Goal: Task Accomplishment & Management: Manage account settings

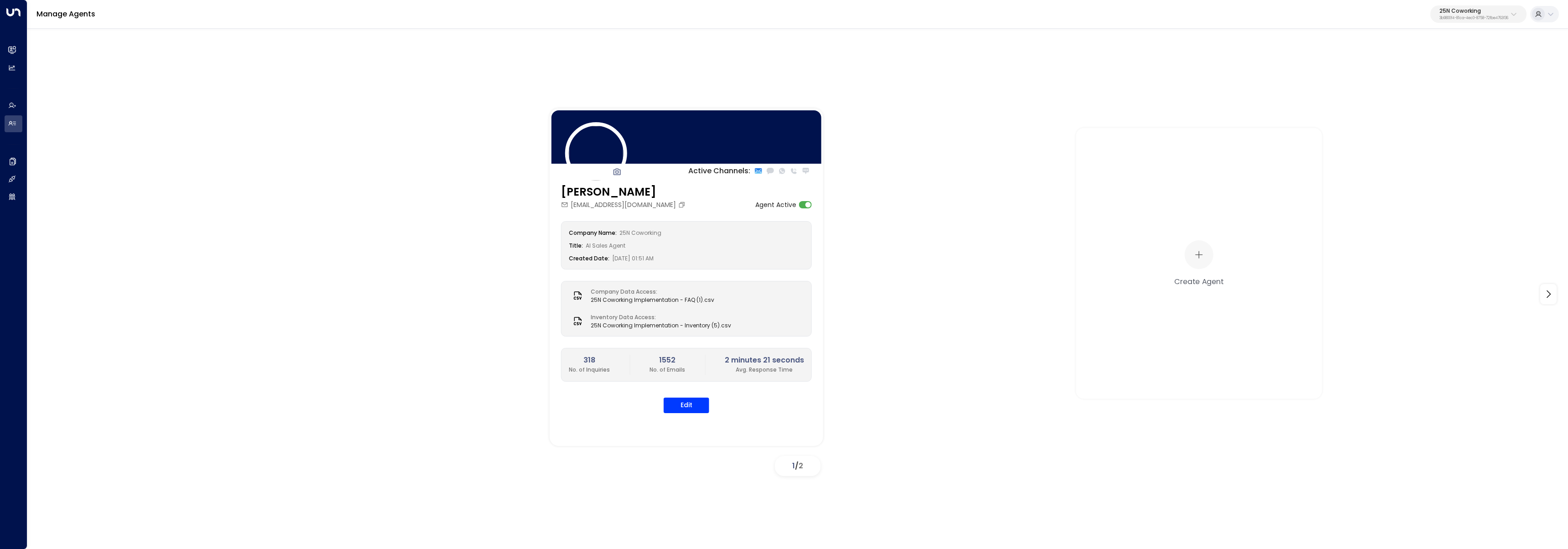
click at [1464, 21] on button "25N Coworking 3b9800f4-81ca-4ec0-8758-72fbe4763f36" at bounding box center [1479, 14] width 96 height 17
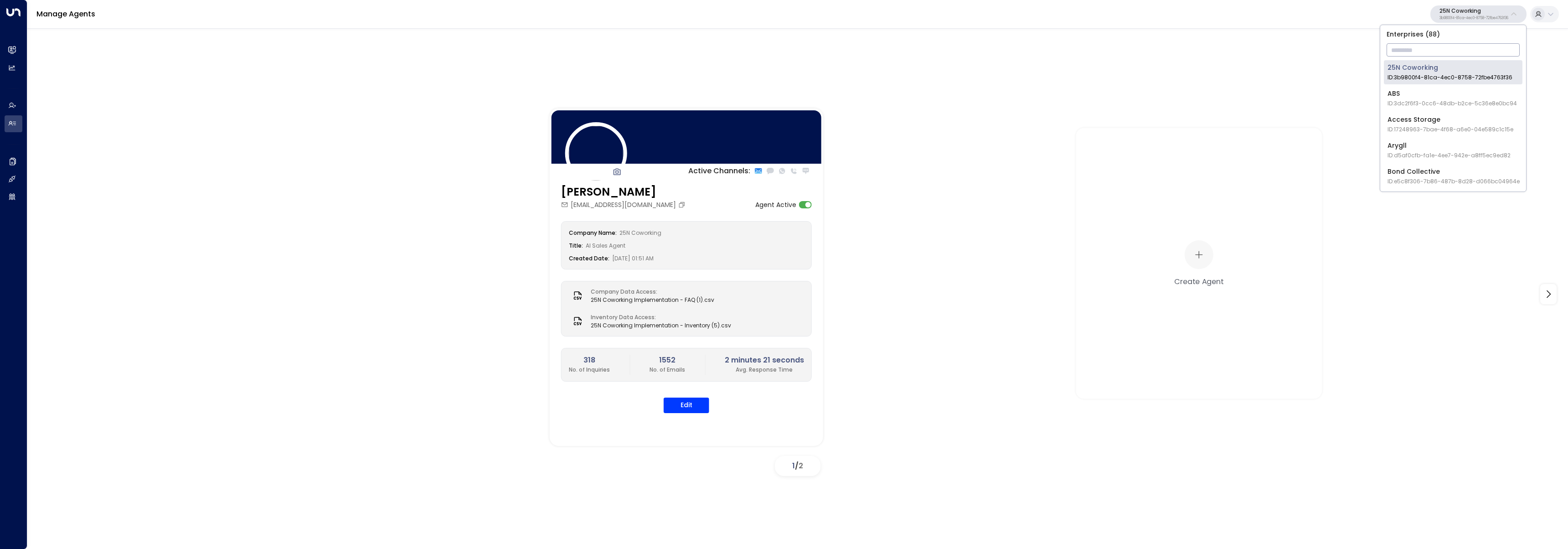
click at [1467, 51] on input "text" at bounding box center [1453, 50] width 133 height 17
type input "********"
click at [1402, 74] on span "ID: 34e1cd17-0f68-49af-bd32-3c48ce8611d1" at bounding box center [1448, 77] width 122 height 8
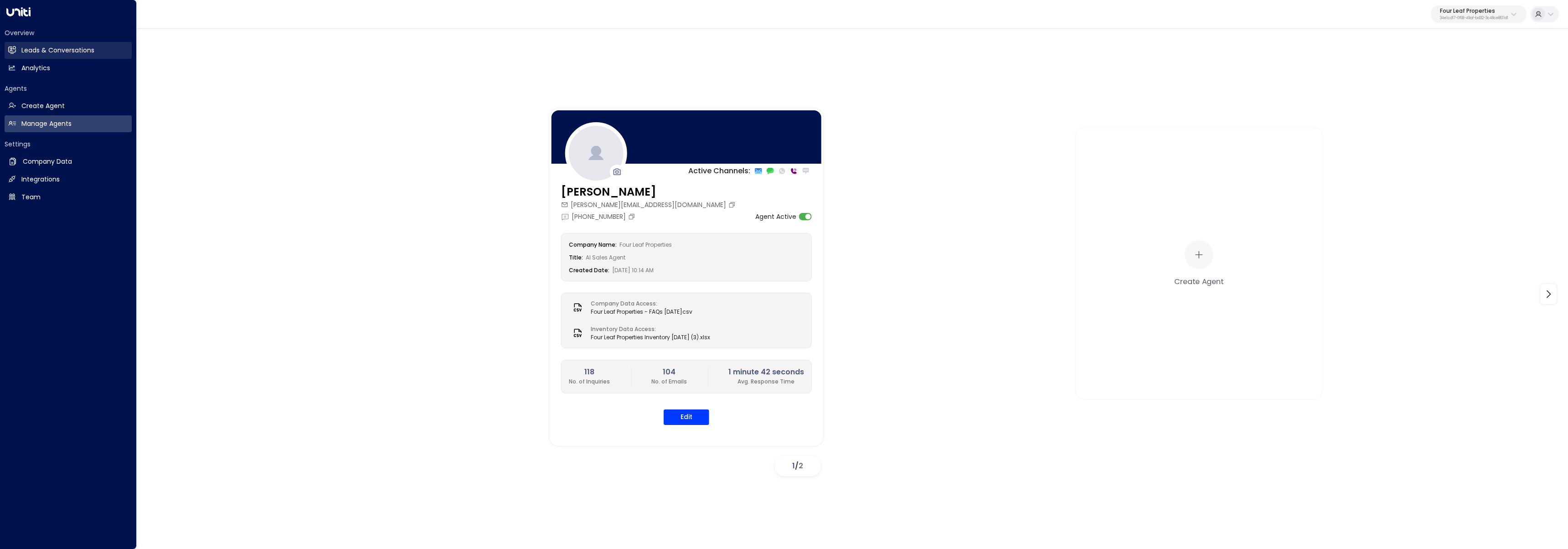
click at [17, 52] on link "Leads & Conversations Leads & Conversations" at bounding box center [68, 51] width 127 height 17
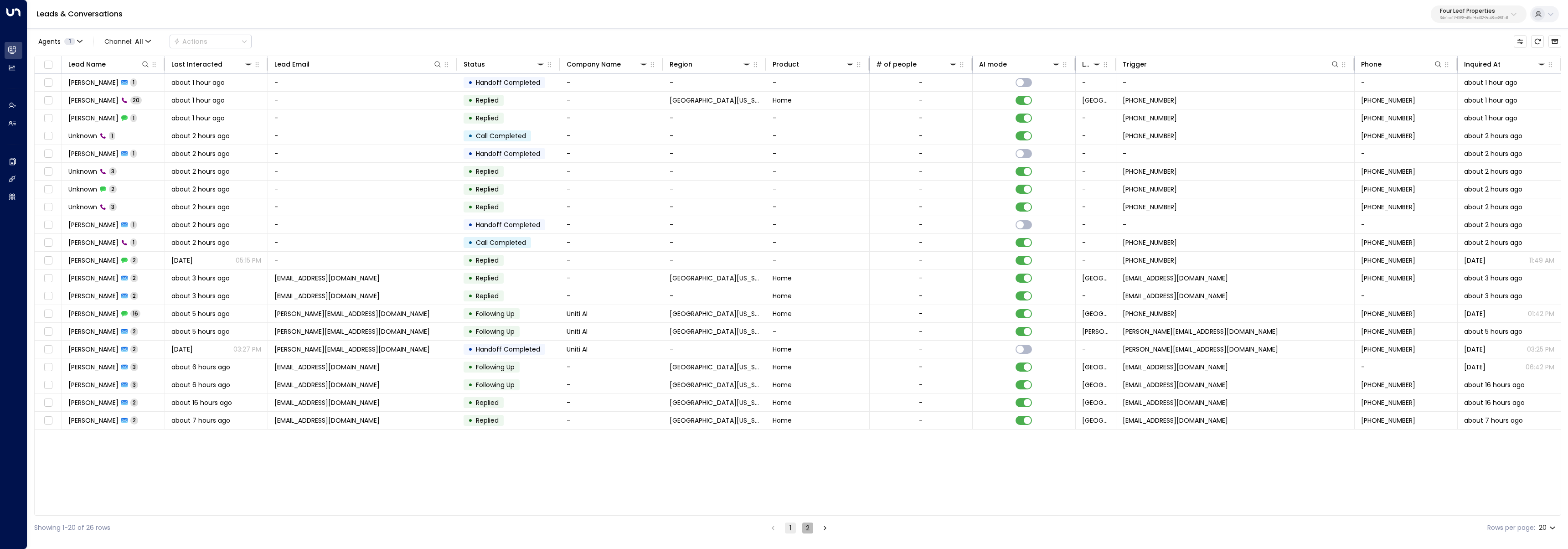
drag, startPoint x: 805, startPoint y: 527, endPoint x: 786, endPoint y: 493, distance: 38.9
click at [806, 526] on button "2" at bounding box center [808, 528] width 11 height 11
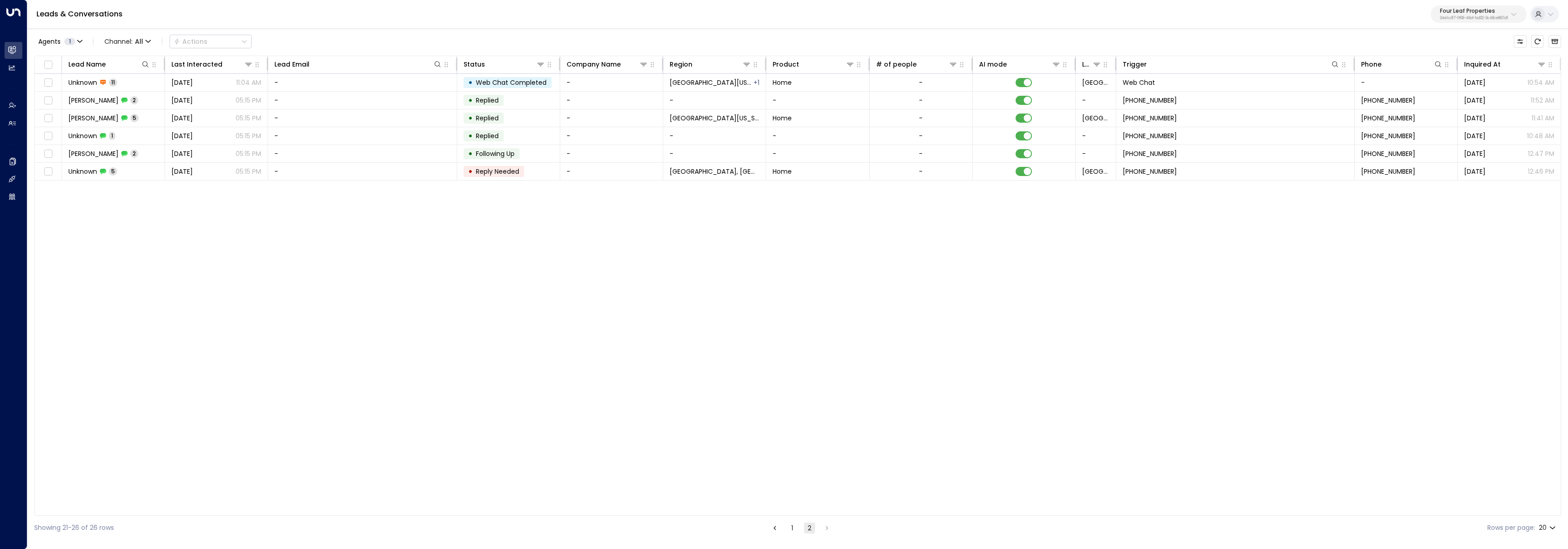
click at [789, 529] on button "1" at bounding box center [792, 528] width 11 height 11
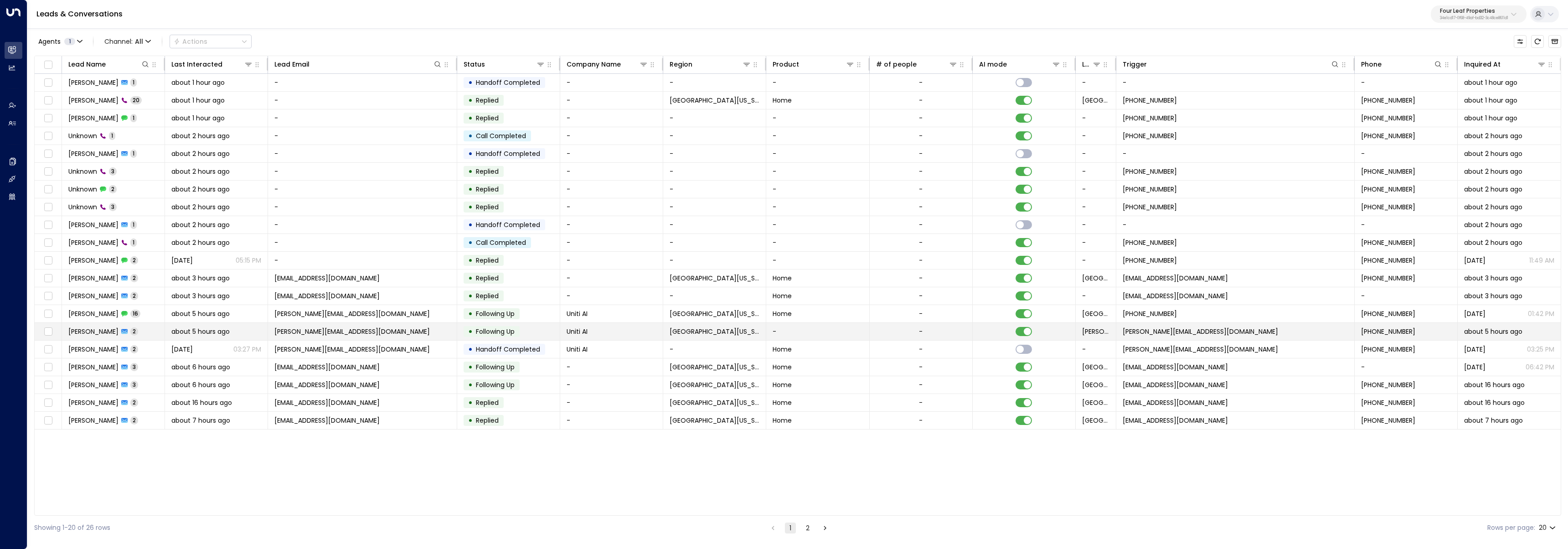
click at [100, 331] on span "[PERSON_NAME]" at bounding box center [93, 331] width 50 height 9
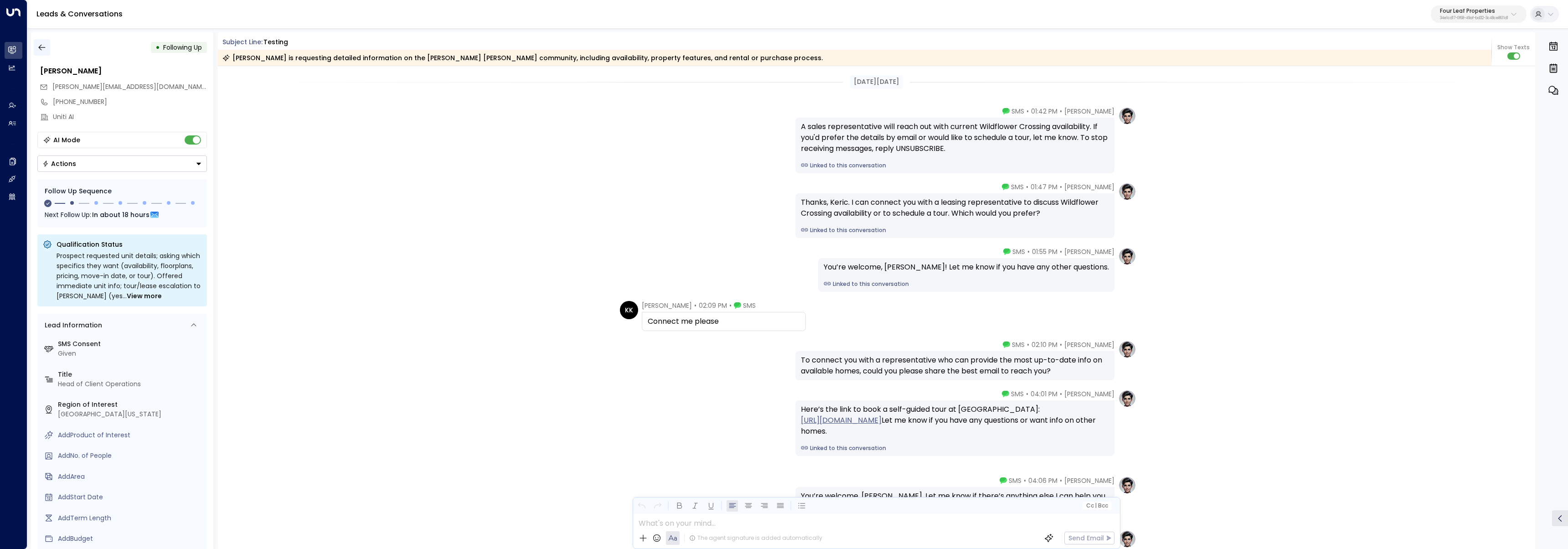
click at [39, 47] on icon "button" at bounding box center [41, 47] width 7 height 6
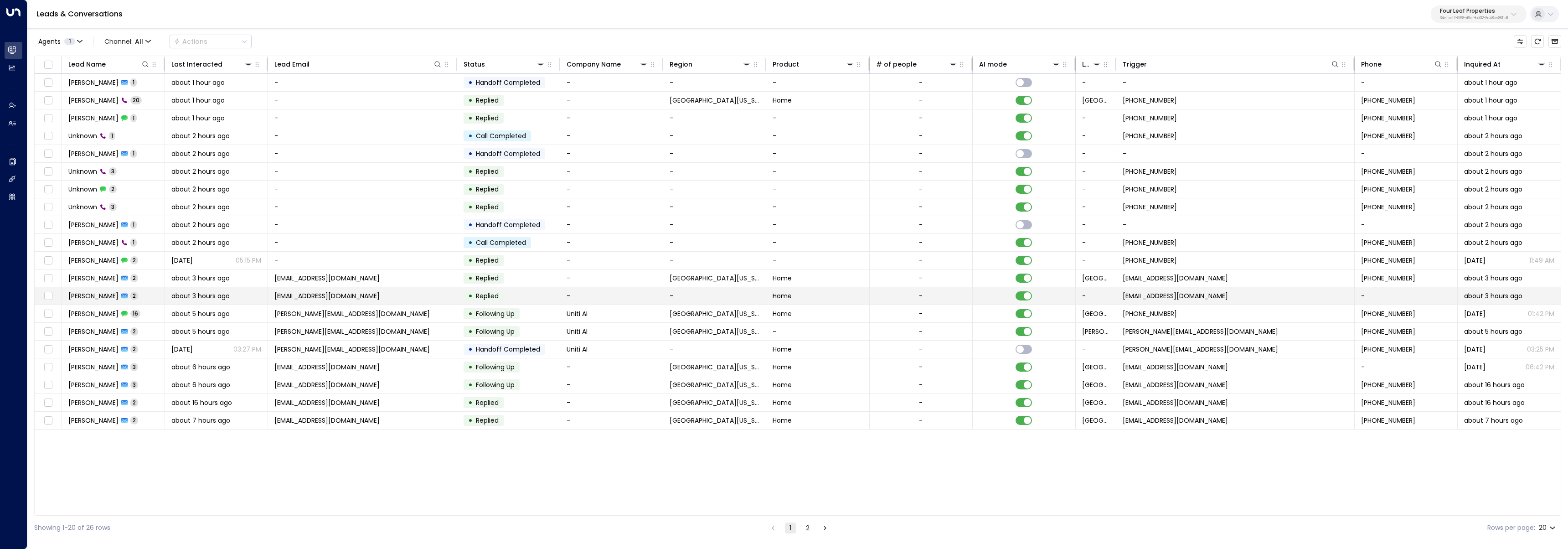
click at [148, 290] on td "[PERSON_NAME] 2" at bounding box center [113, 296] width 103 height 17
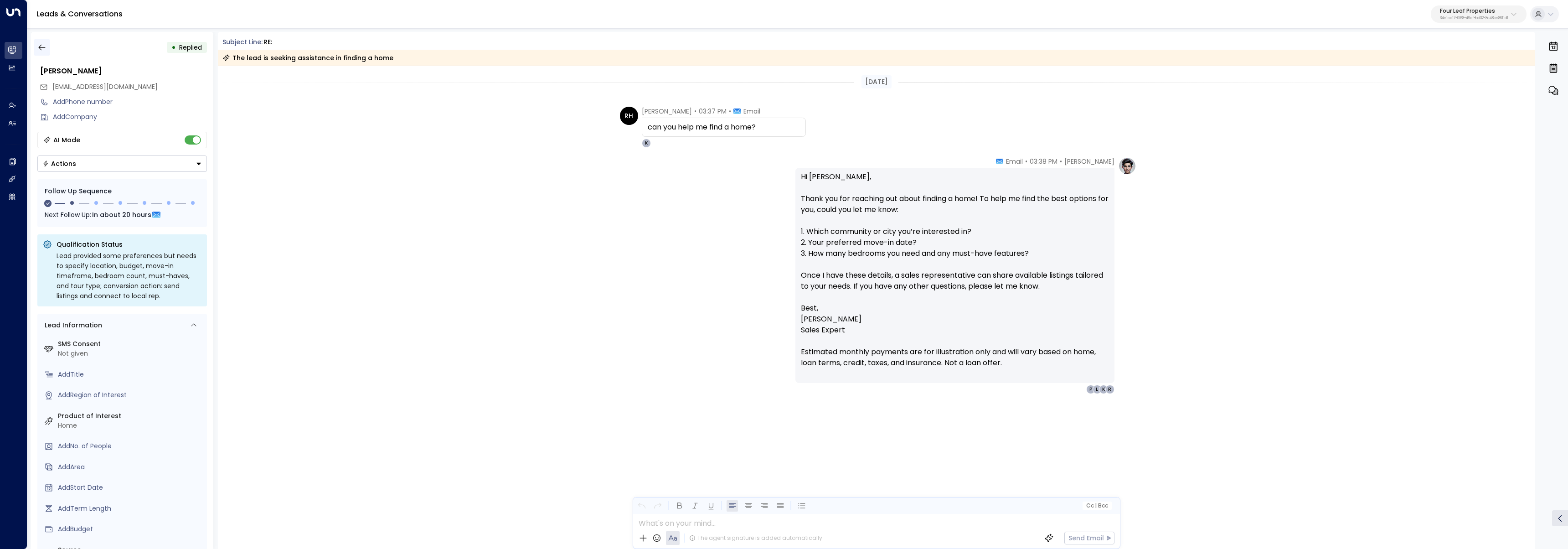
click at [46, 43] on button "button" at bounding box center [41, 47] width 16 height 16
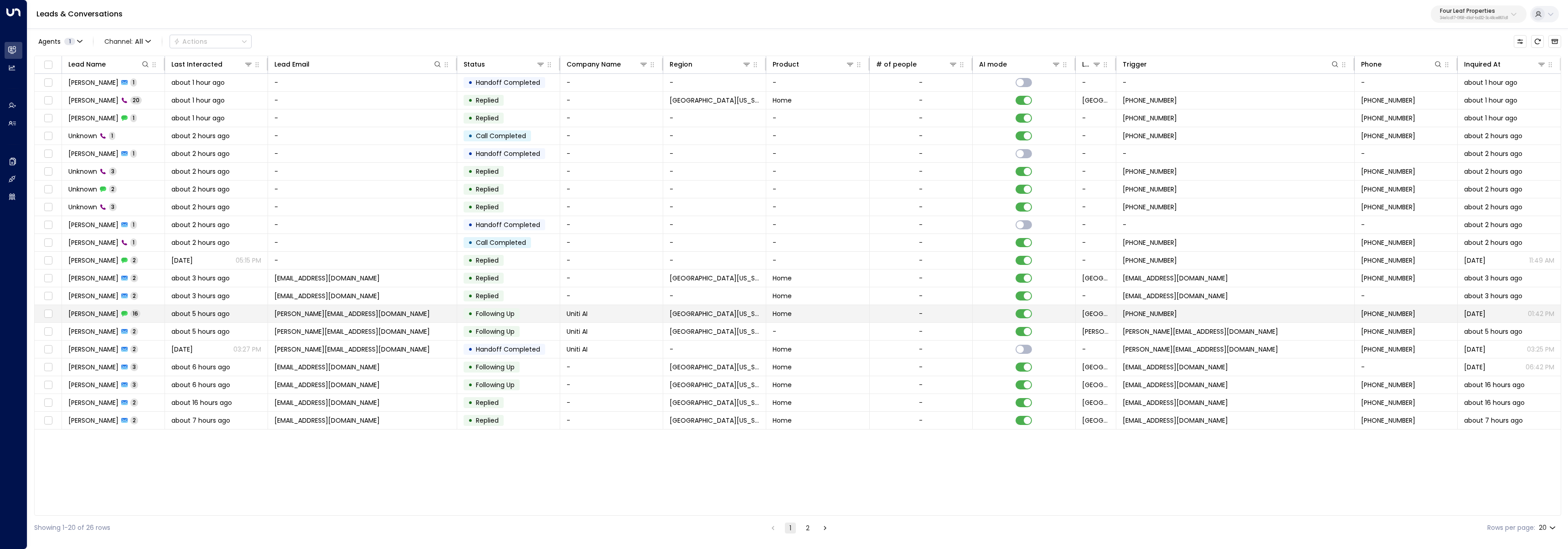
click at [141, 310] on td "[PERSON_NAME] 16" at bounding box center [113, 313] width 103 height 17
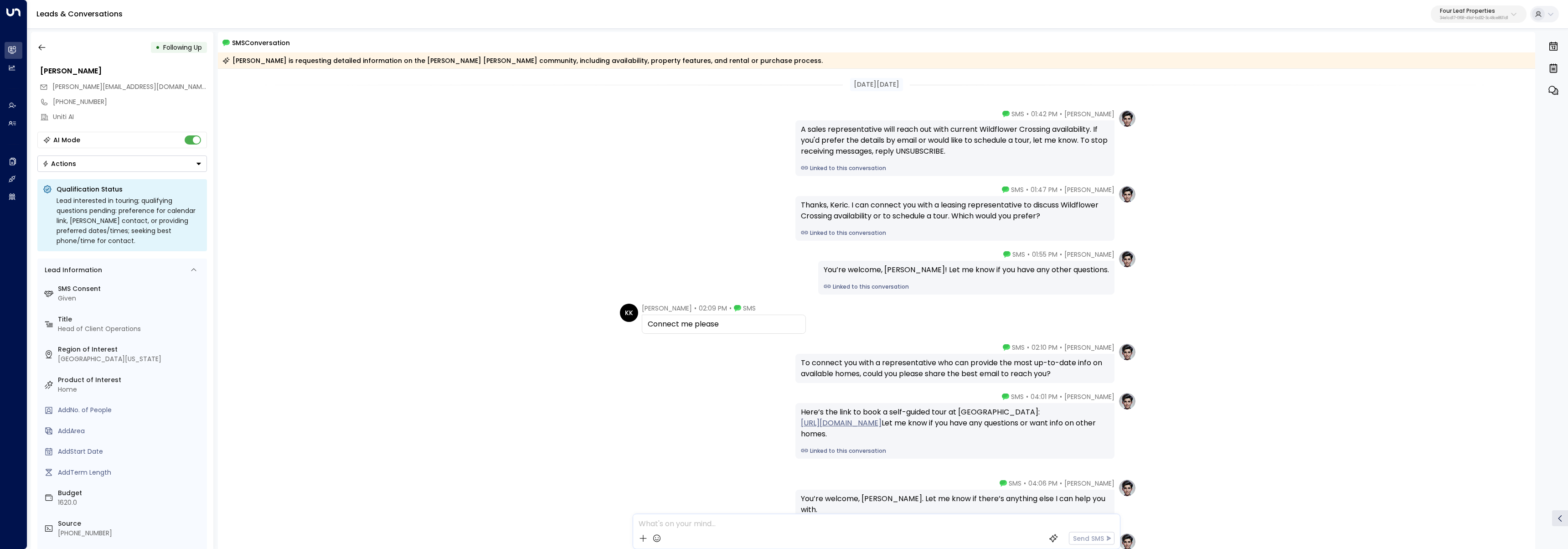
click at [52, 51] on div "• Following Up" at bounding box center [122, 47] width 170 height 16
click at [50, 49] on button "button" at bounding box center [41, 47] width 16 height 16
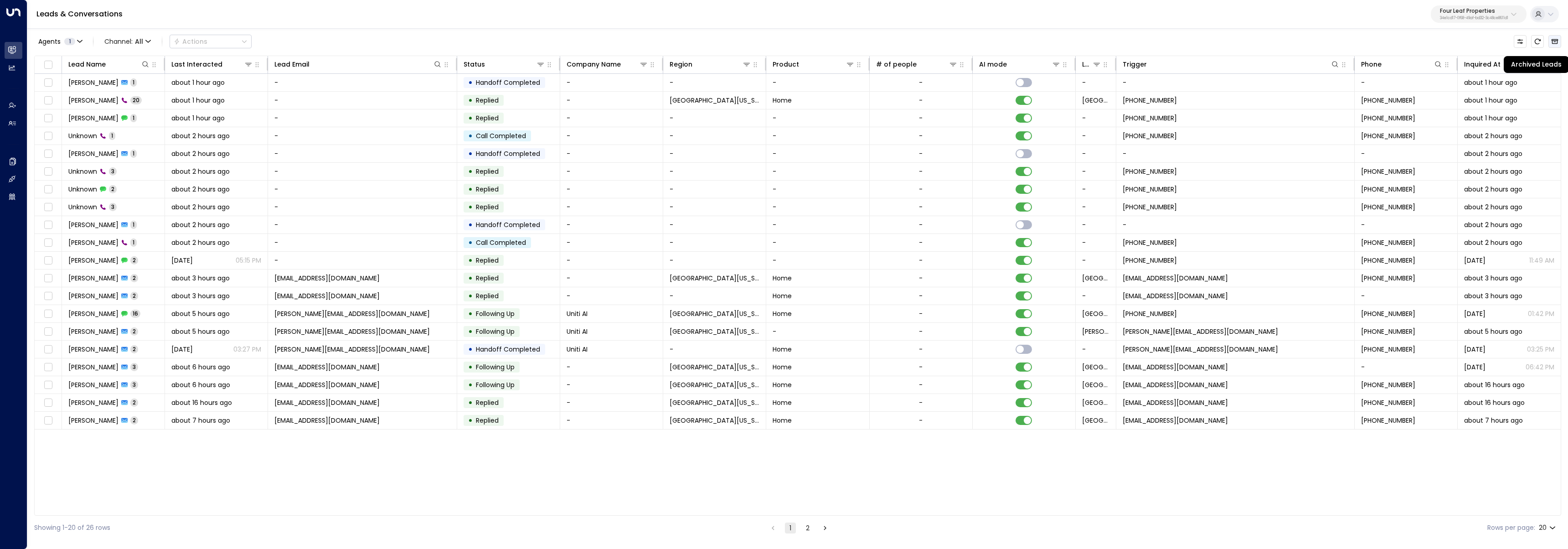
click at [1555, 44] on icon "Archived Leads" at bounding box center [1555, 41] width 7 height 7
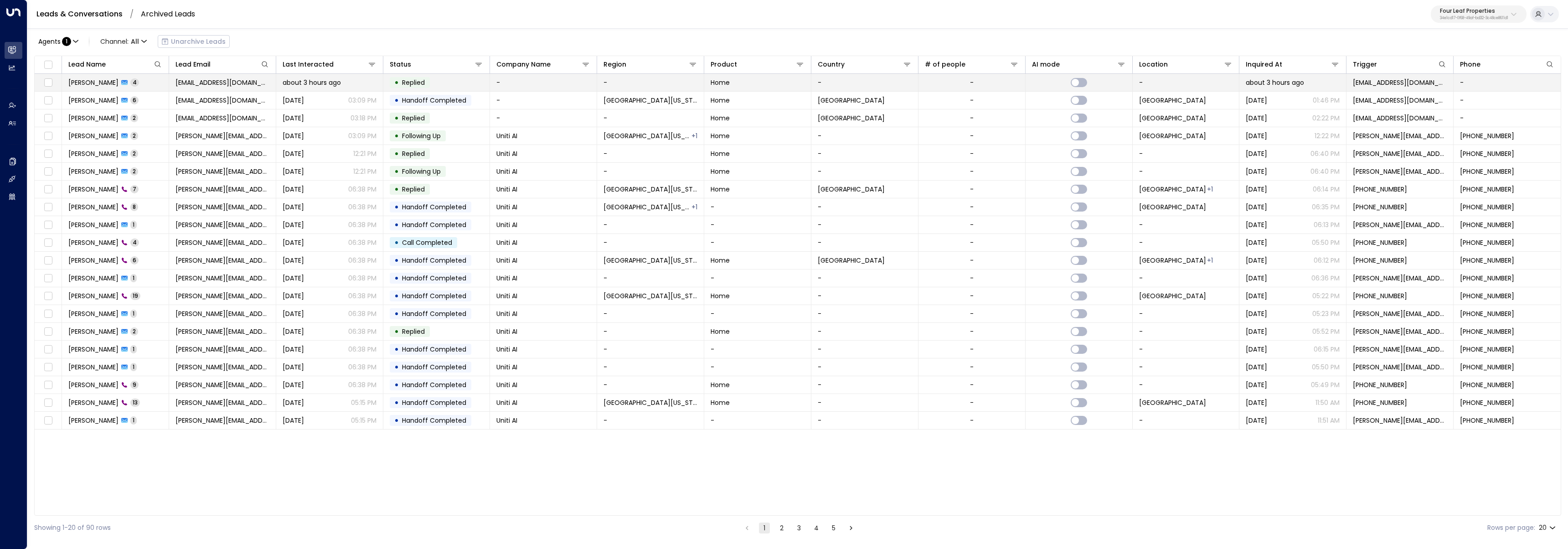
click at [137, 81] on td "[PERSON_NAME] 4" at bounding box center [116, 82] width 107 height 17
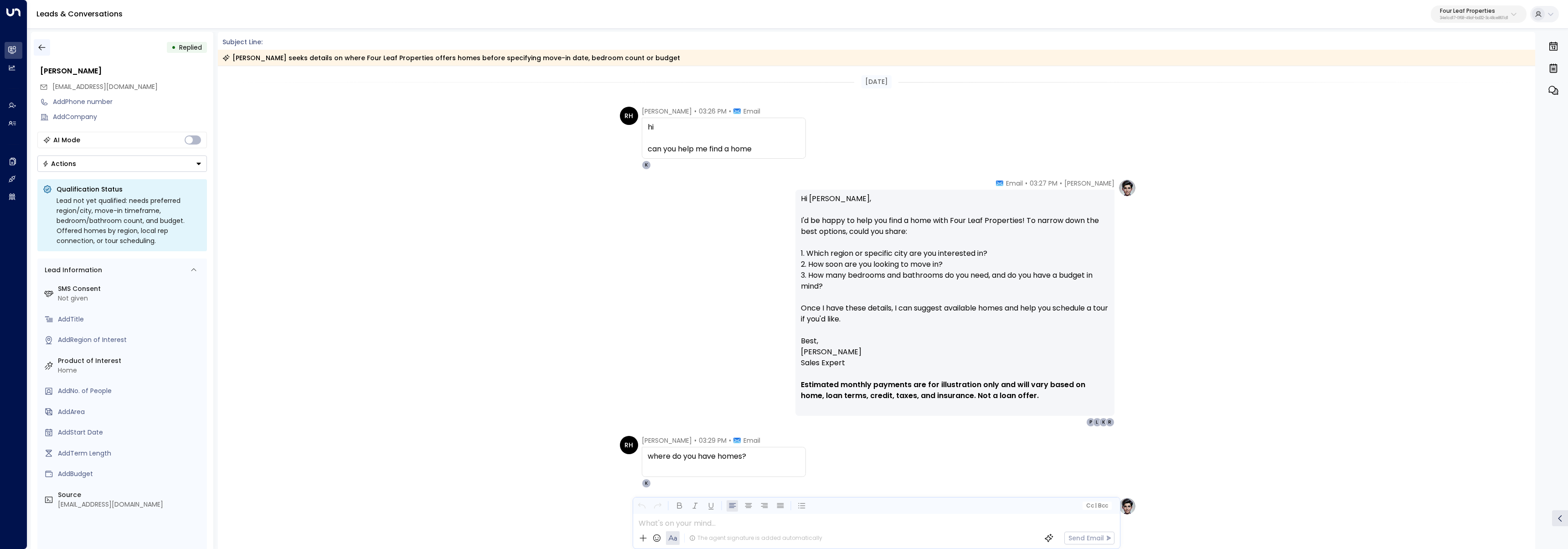
click at [46, 46] on icon "button" at bounding box center [41, 47] width 9 height 9
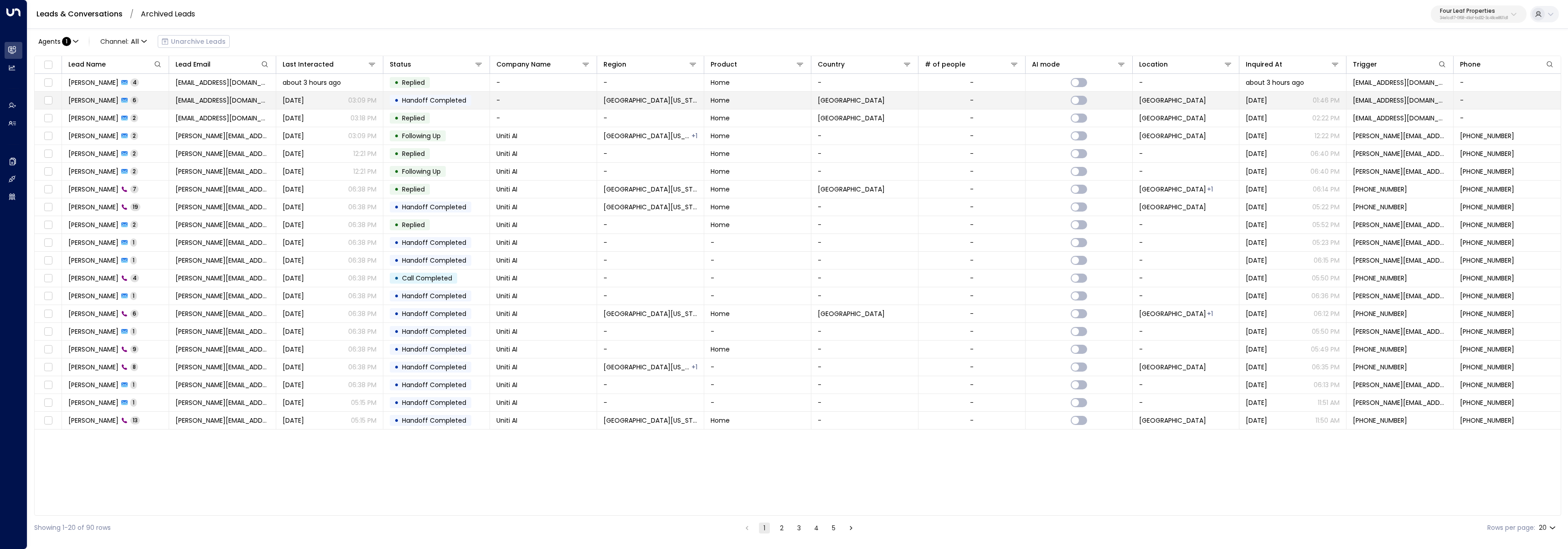
click at [100, 102] on span "[PERSON_NAME]" at bounding box center [93, 100] width 50 height 9
